Goal: Task Accomplishment & Management: Manage account settings

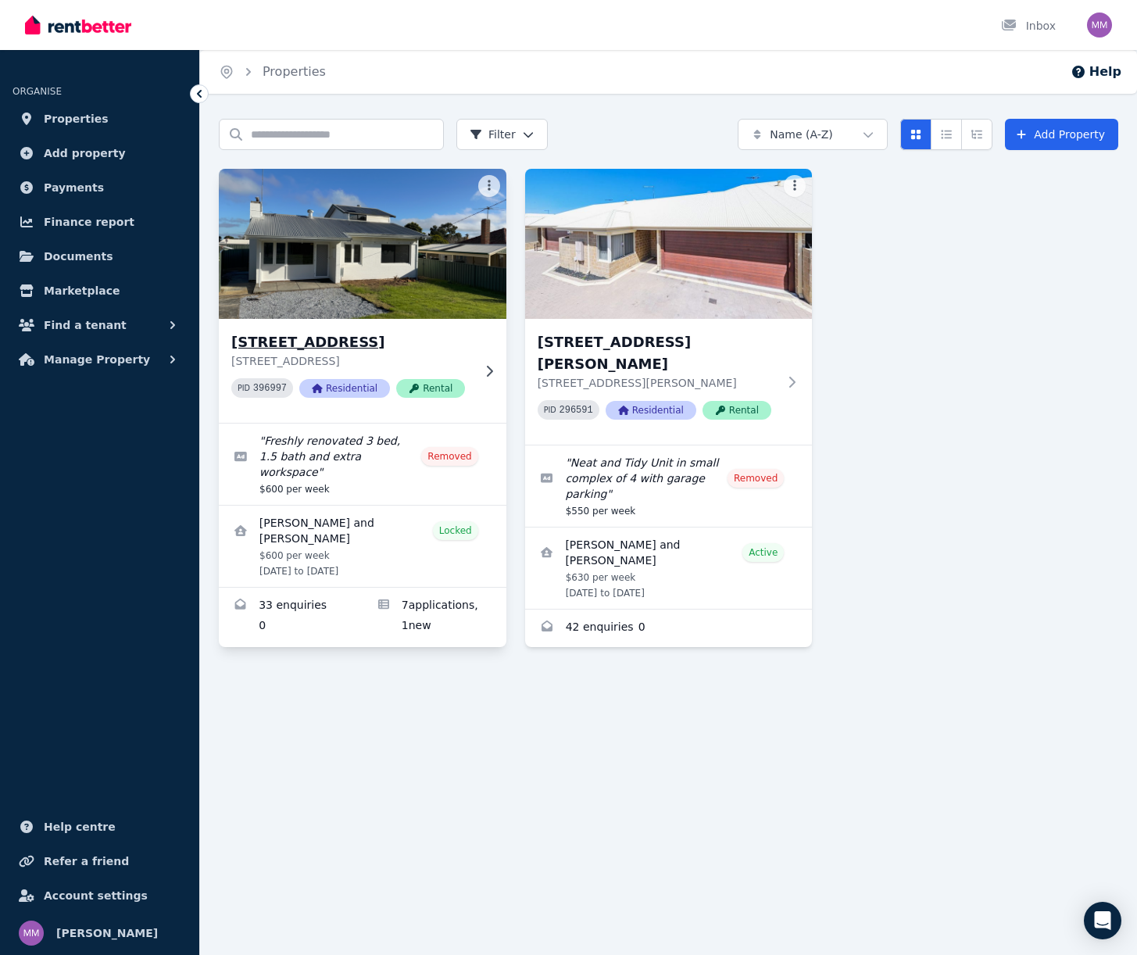
click at [323, 348] on h3 "[STREET_ADDRESS]" at bounding box center [351, 342] width 241 height 22
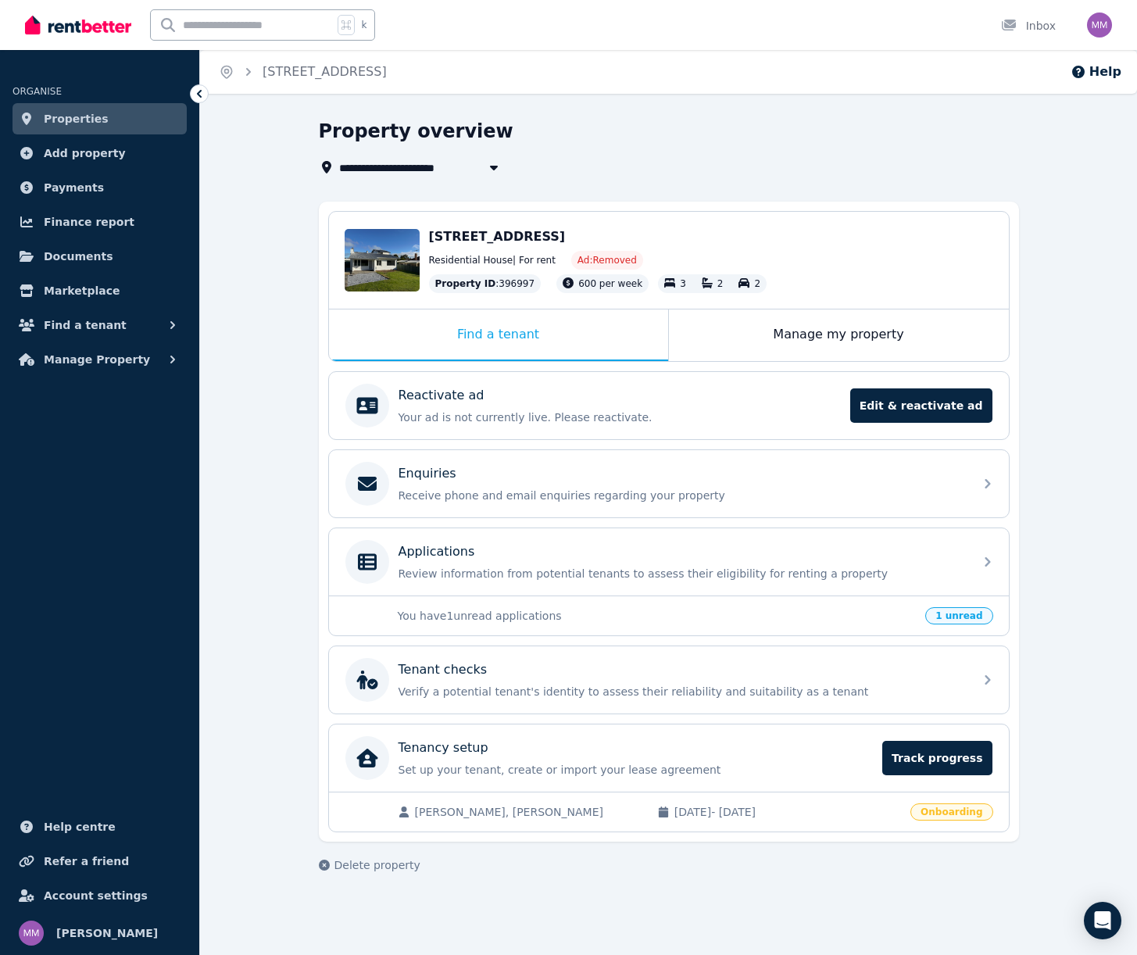
click at [436, 812] on span "[PERSON_NAME], [PERSON_NAME]" at bounding box center [528, 812] width 227 height 16
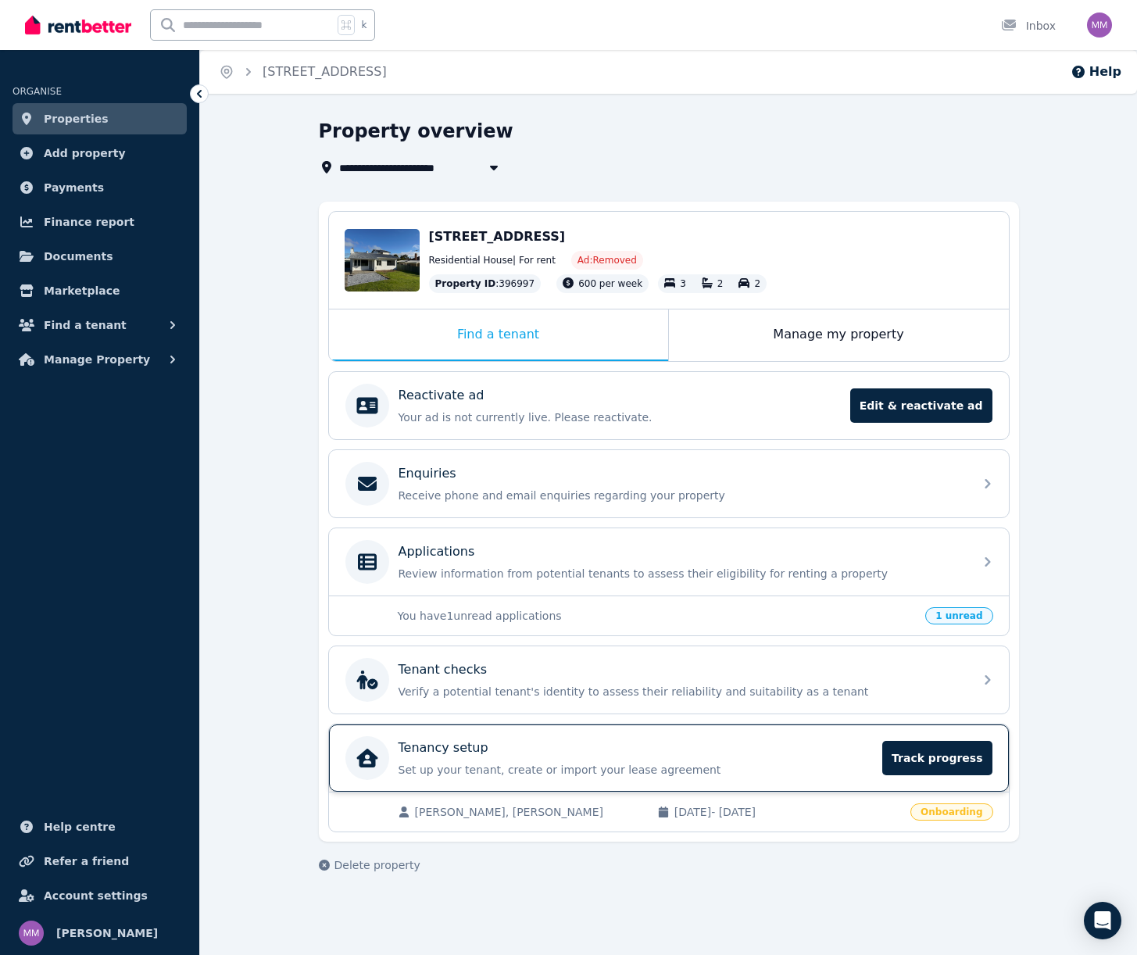
click at [751, 757] on div "Tenancy setup Set up your tenant, create or import your lease agreement Track p…" at bounding box center [635, 757] width 475 height 39
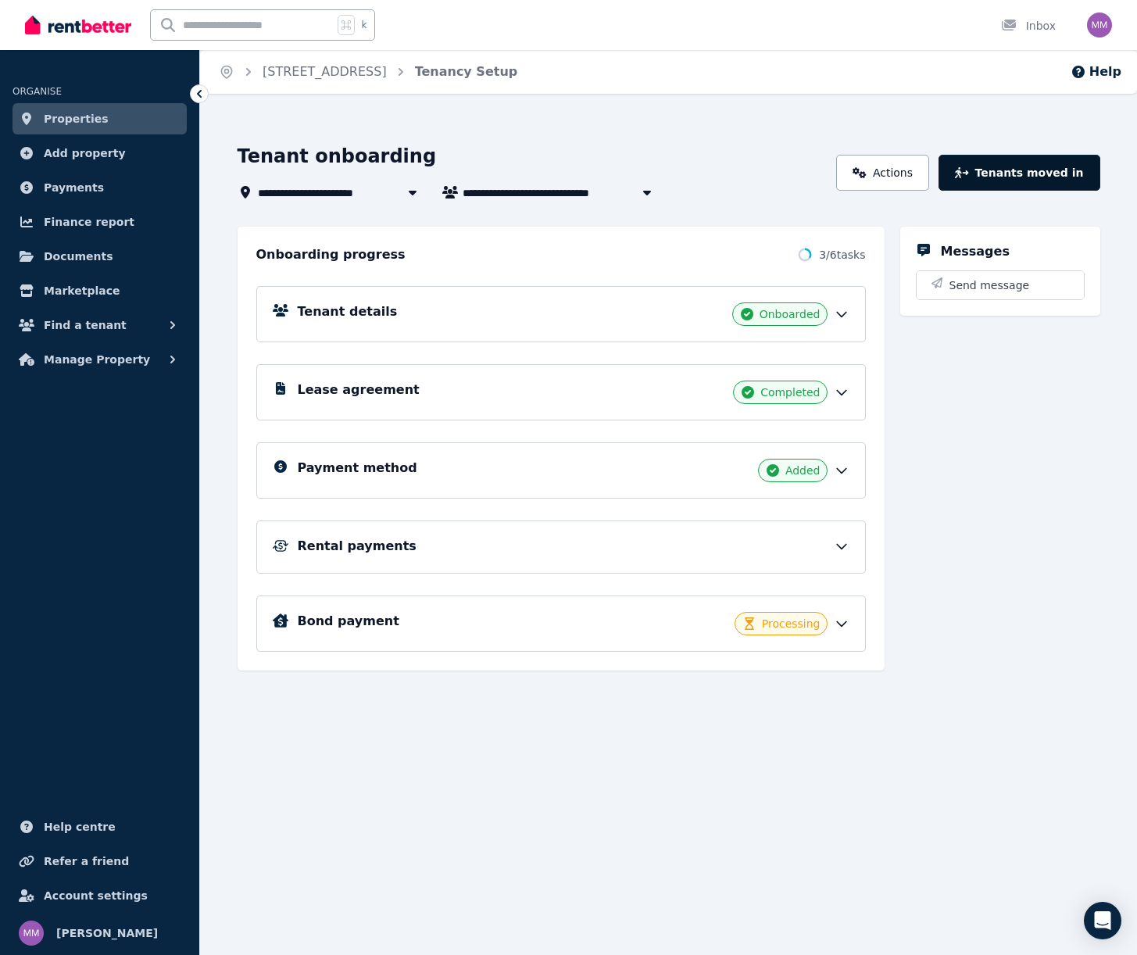
click at [1038, 172] on button "Tenants moved in" at bounding box center [1018, 173] width 161 height 36
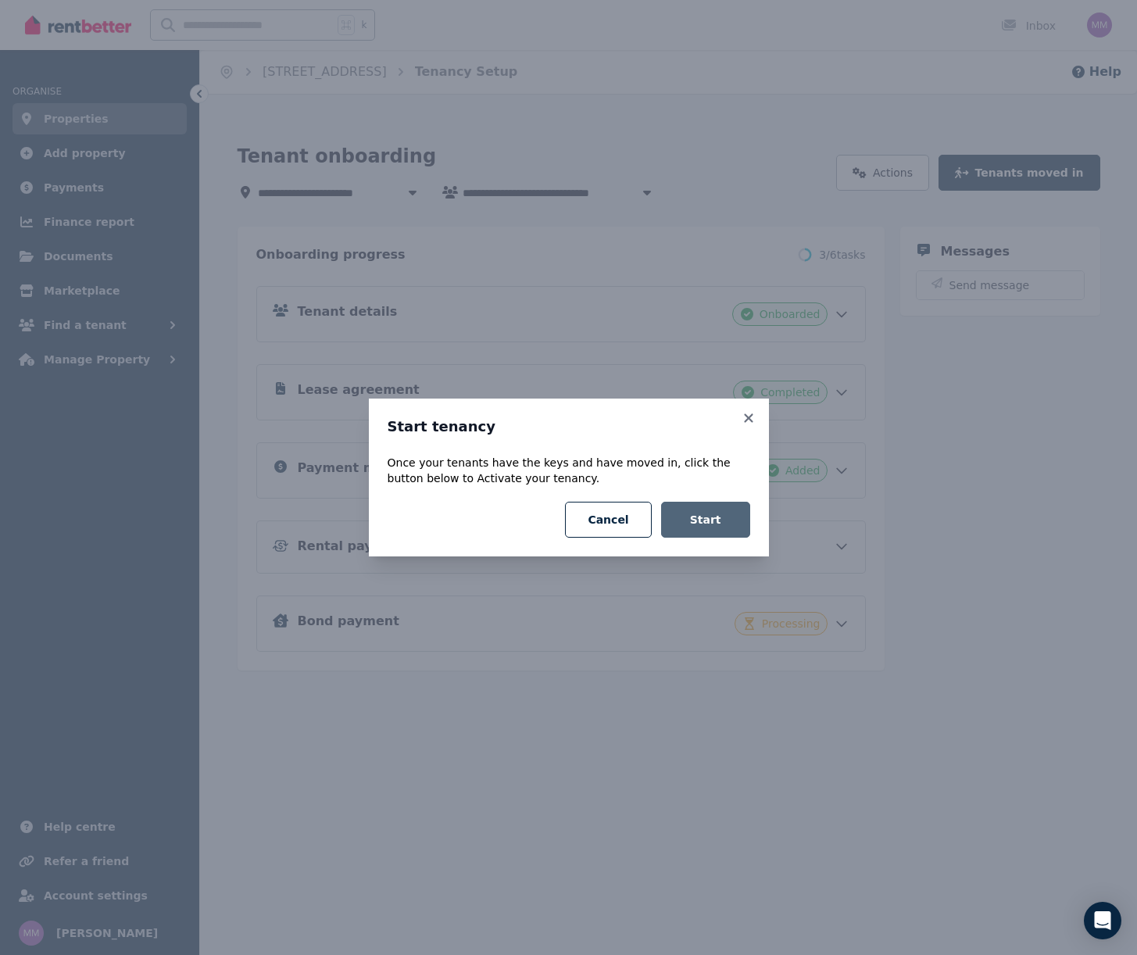
click at [695, 514] on button "Start" at bounding box center [705, 520] width 89 height 36
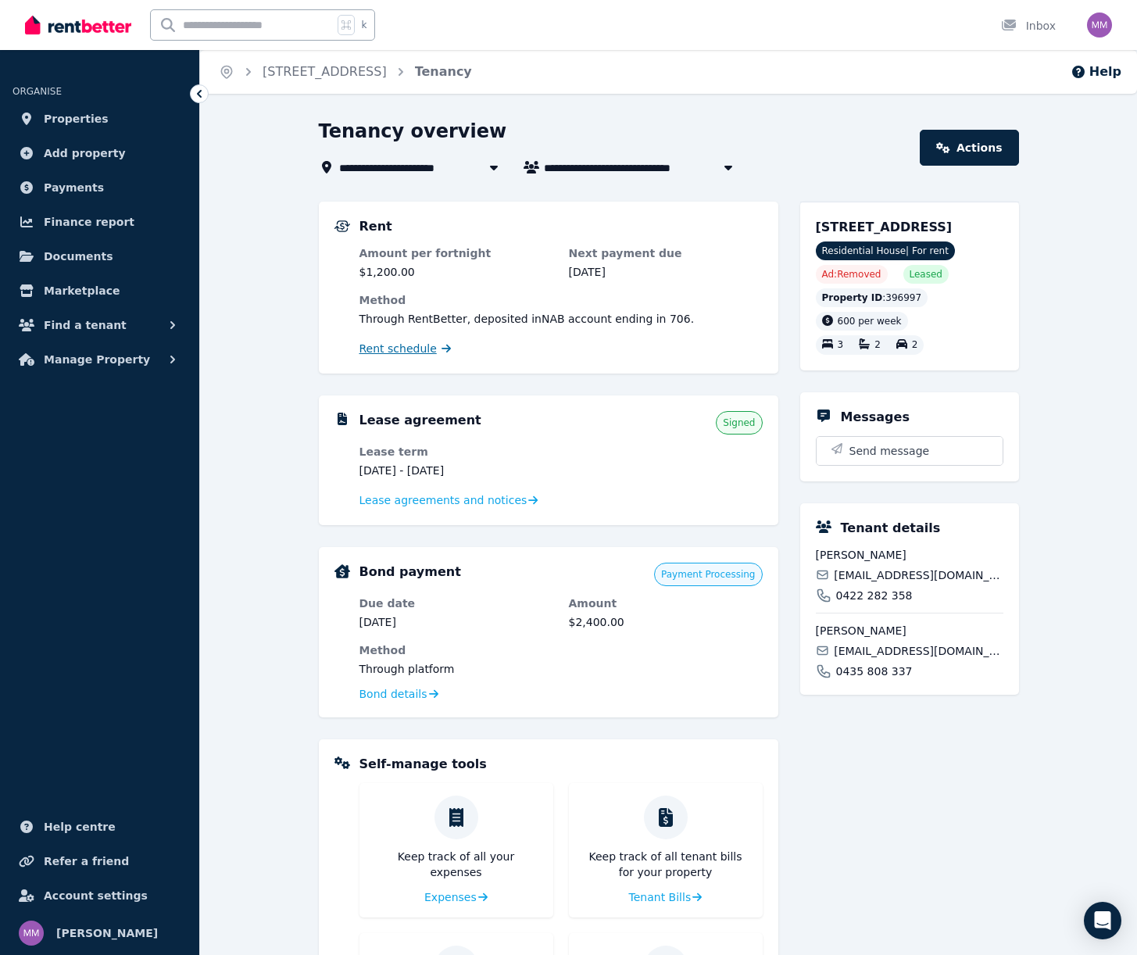
click at [419, 345] on span "Rent schedule" at bounding box center [397, 349] width 77 height 16
